Goal: Task Accomplishment & Management: Manage account settings

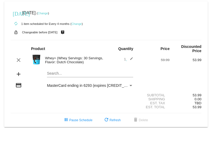
click at [130, 59] on mat-icon "edit" at bounding box center [130, 60] width 6 height 6
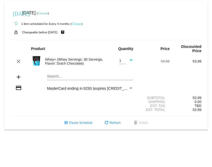
click at [130, 60] on mat-icon "send" at bounding box center [130, 61] width 6 height 6
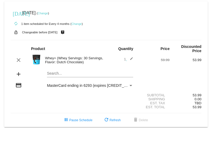
click at [18, 74] on mat-icon "add" at bounding box center [18, 74] width 6 height 6
click at [18, 75] on mat-icon "add" at bounding box center [18, 74] width 6 height 6
click at [131, 59] on mat-icon "edit" at bounding box center [130, 60] width 6 height 6
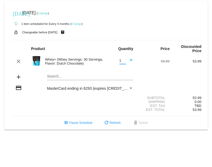
click at [122, 62] on input "1" at bounding box center [122, 61] width 7 height 4
type input "2"
click at [123, 59] on input "2" at bounding box center [122, 61] width 7 height 4
click at [59, 137] on body "today Oct 25 2025 ( Change ) autorenew 1 item scheduled for Every 4 months ( Ch…" at bounding box center [106, 83] width 212 height 167
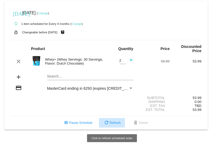
click at [113, 124] on span "refresh Refresh" at bounding box center [112, 123] width 18 height 4
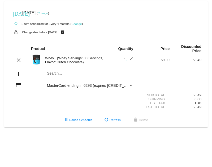
click at [130, 58] on mat-icon "edit" at bounding box center [130, 60] width 6 height 6
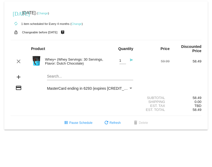
click at [123, 62] on input "1" at bounding box center [122, 61] width 7 height 4
type input "2"
click at [123, 60] on input "2" at bounding box center [122, 61] width 7 height 4
click at [131, 31] on div "lock_open Changeable before 10/22/2025 live_help" at bounding box center [106, 32] width 191 height 7
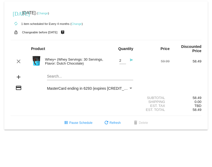
click at [189, 154] on body "today Oct 25 2025 ( Change ) autorenew 1 item scheduled for Every 4 months ( Ch…" at bounding box center [106, 83] width 212 height 167
click at [76, 22] on link "Change" at bounding box center [76, 23] width 10 height 3
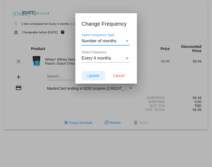
click at [93, 78] on span "Update" at bounding box center [93, 76] width 12 height 4
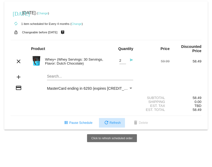
click at [117, 124] on span "refresh Refresh" at bounding box center [112, 123] width 18 height 4
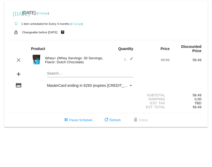
click at [48, 12] on link "Change" at bounding box center [43, 13] width 10 height 3
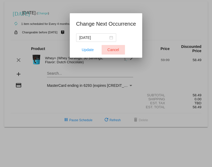
click at [118, 49] on span "Cancel" at bounding box center [113, 50] width 12 height 4
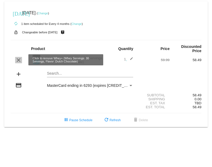
click at [19, 60] on mat-icon "clear" at bounding box center [18, 60] width 6 height 6
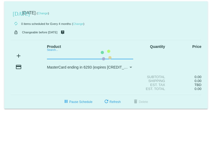
click at [53, 55] on mat-card "[DATE] [DATE] ( Change ) autorenew 0 items scheduled for Every 4 months ( Chang…" at bounding box center [106, 55] width 204 height 108
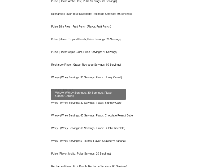
scroll to position [504, 0]
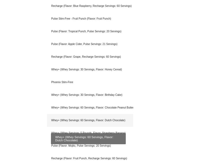
click at [80, 120] on div "Whey+ (Whey Servings: 60 Servings, Flavor: Dutch Chocolate)" at bounding box center [90, 120] width 86 height 13
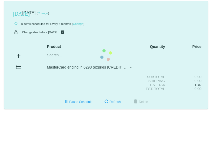
scroll to position [0, 0]
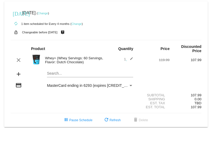
click at [35, 139] on body "[DATE] [DATE] ( Change ) autorenew 1 item scheduled for Every 4 months ( Change…" at bounding box center [106, 83] width 212 height 167
click at [61, 63] on div "Whey+ (Whey Servings: 60 Servings, Flavor: Dutch Chocolate)" at bounding box center [74, 60] width 64 height 8
click at [65, 58] on div "Whey+ (Whey Servings: 60 Servings, Flavor: Dutch Chocolate)" at bounding box center [74, 60] width 64 height 8
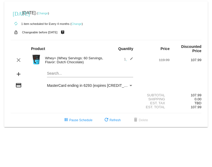
click at [63, 75] on mat-card "[DATE] [DATE] ( Change ) autorenew 1 item scheduled for Every 4 months ( Change…" at bounding box center [106, 64] width 204 height 126
